Goal: Transaction & Acquisition: Purchase product/service

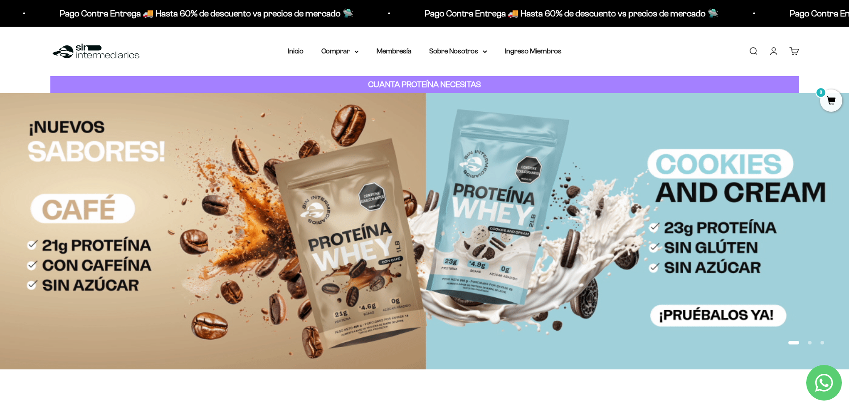
click at [778, 49] on link "Iniciar sesión" at bounding box center [774, 51] width 10 height 10
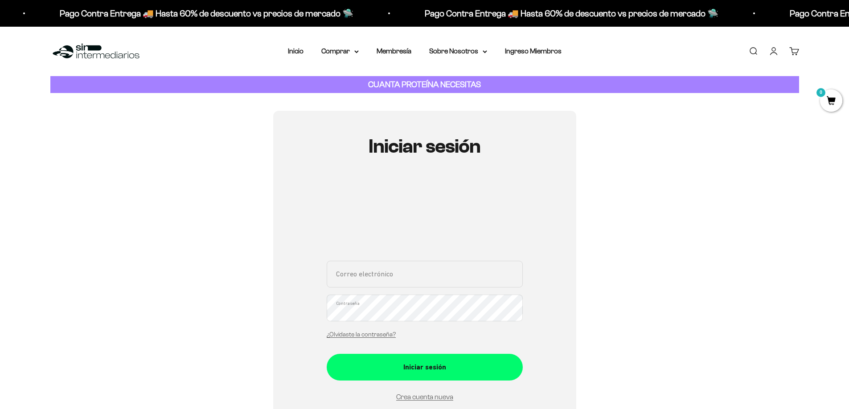
click at [383, 275] on div "Correo electrónico Contraseña ¿Olvidaste la contraseña?" at bounding box center [425, 302] width 196 height 83
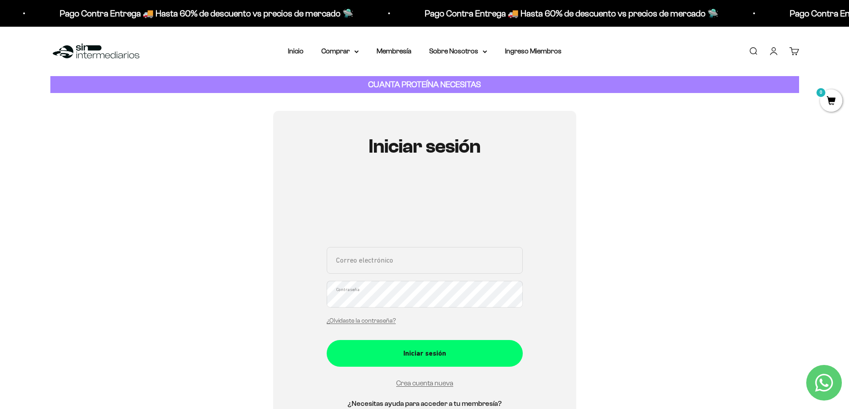
click at [385, 258] on input "Correo electrónico" at bounding box center [425, 260] width 196 height 27
type input "patrodriguez10@yahoo.com"
click at [327, 340] on button "Iniciar sesión" at bounding box center [425, 353] width 196 height 27
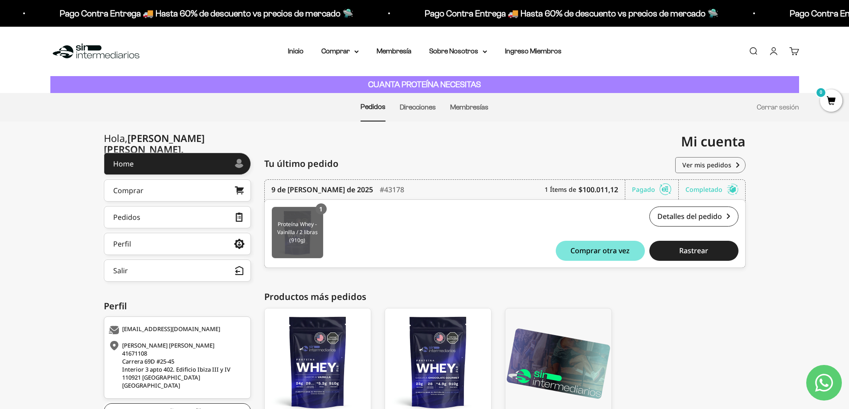
click at [288, 230] on img at bounding box center [297, 232] width 51 height 51
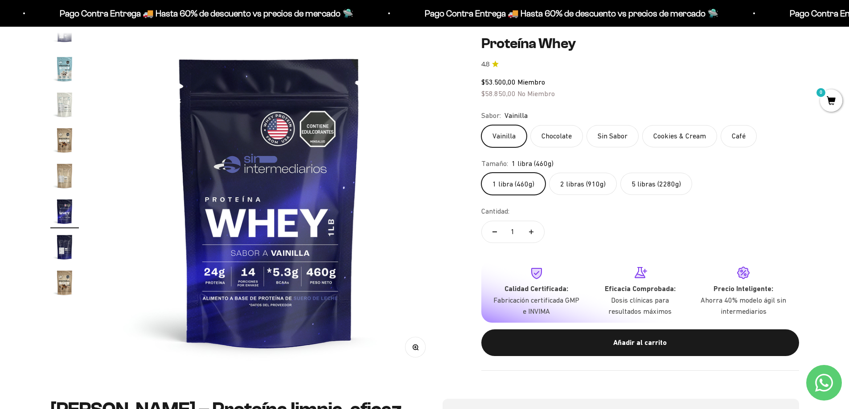
click at [579, 181] on label "2 libras (910g)" at bounding box center [583, 184] width 68 height 22
click at [481, 173] on input "2 libras (910g)" at bounding box center [481, 172] width 0 height 0
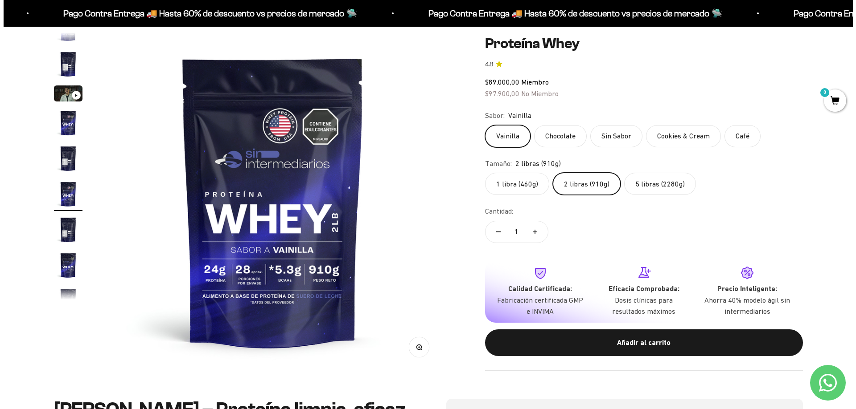
scroll to position [16, 0]
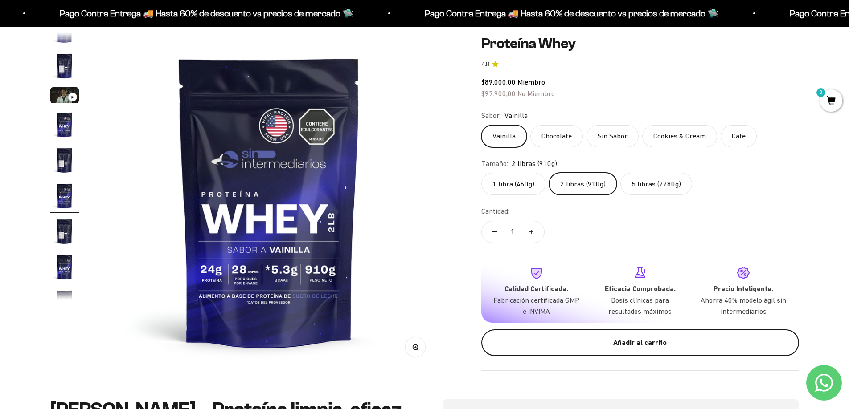
click at [591, 334] on button "Añadir al carrito" at bounding box center [640, 342] width 318 height 27
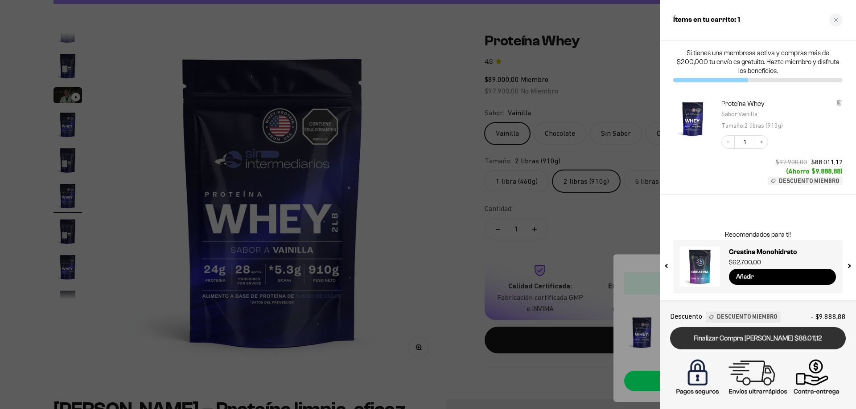
click at [708, 341] on link "Finalizar Compra Segura $88.011,12" at bounding box center [758, 339] width 176 height 23
